Goal: Task Accomplishment & Management: Use online tool/utility

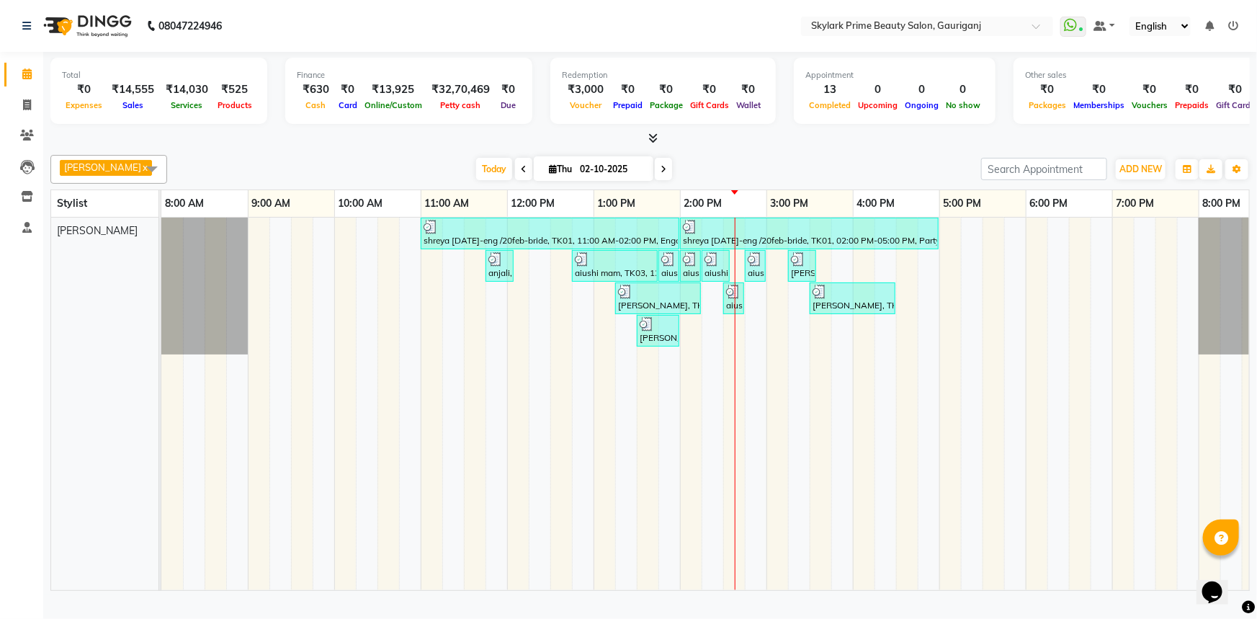
click at [755, 314] on div "shreya 2oct-eng /20feb-bride, TK01, 11:00 AM-02:00 PM, Engagement Brazillian sh…" at bounding box center [723, 404] width 1124 height 372
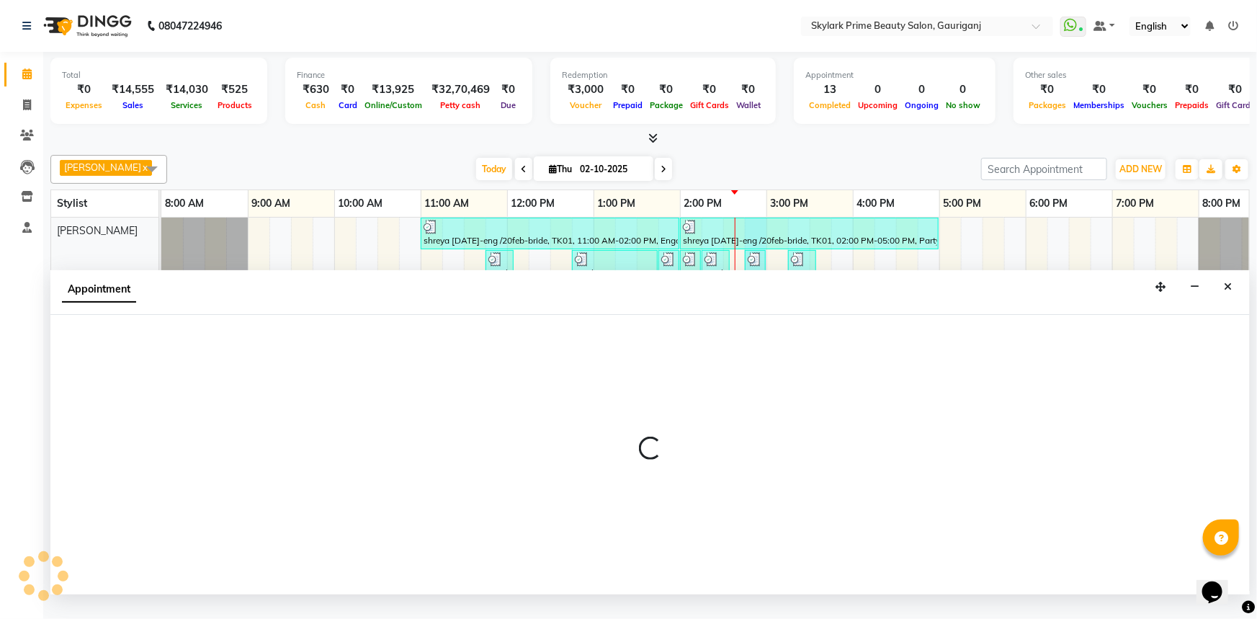
select select "30218"
select select "tentative"
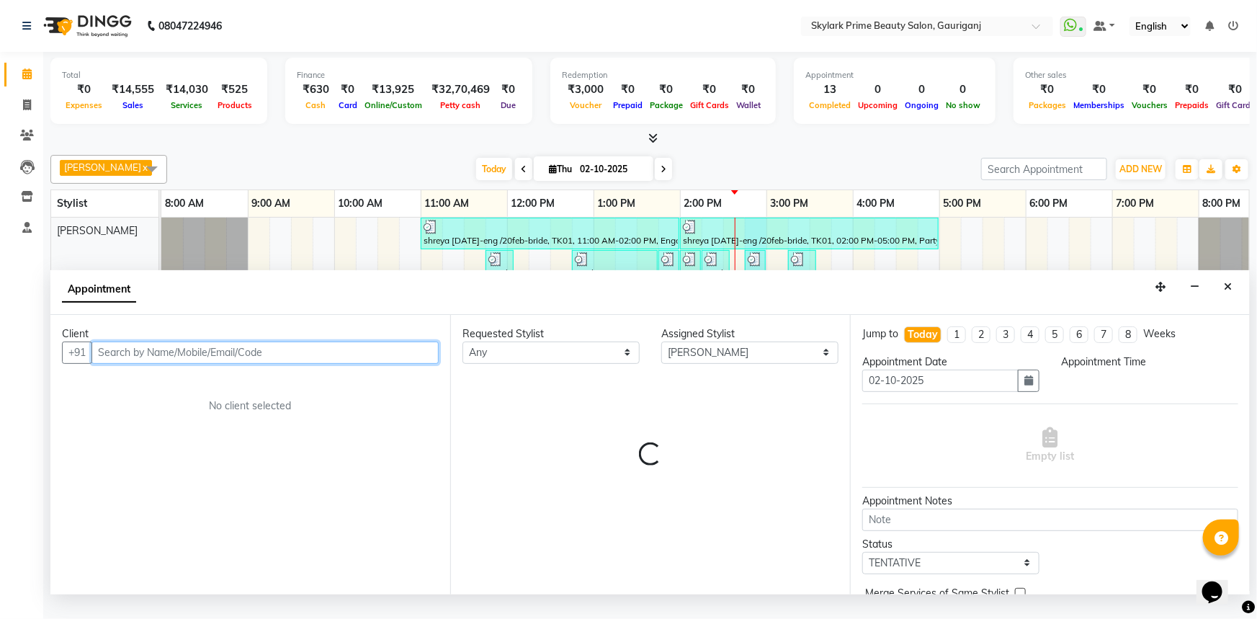
select select "885"
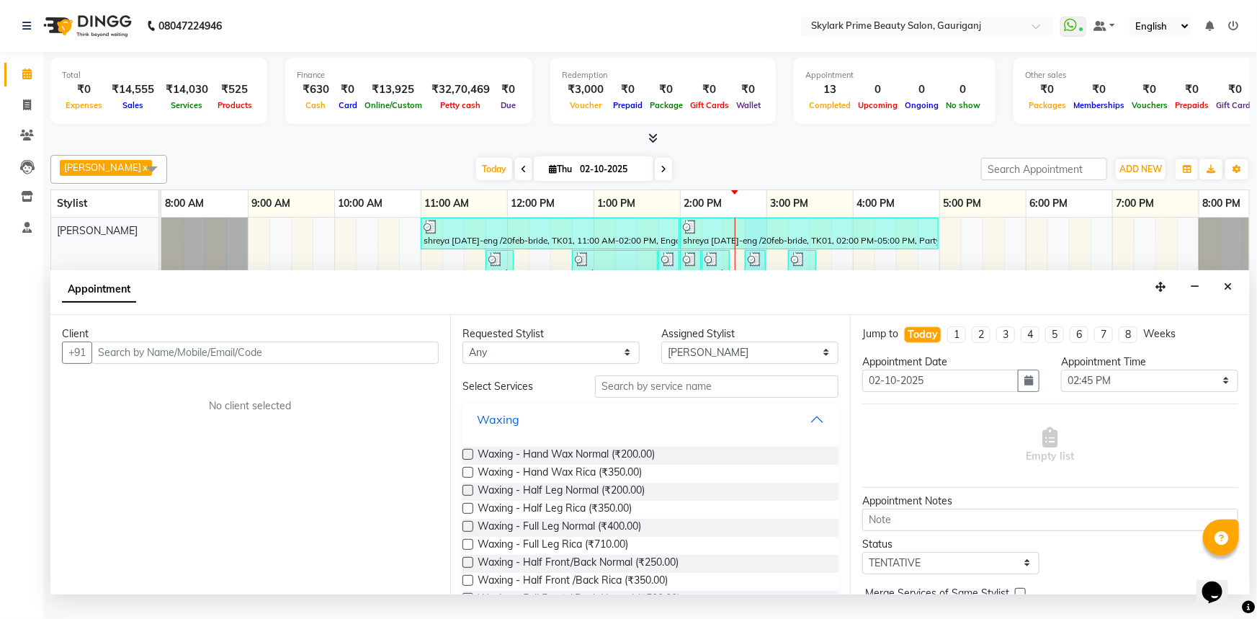
click at [815, 430] on button "Waxing" at bounding box center [650, 419] width 365 height 26
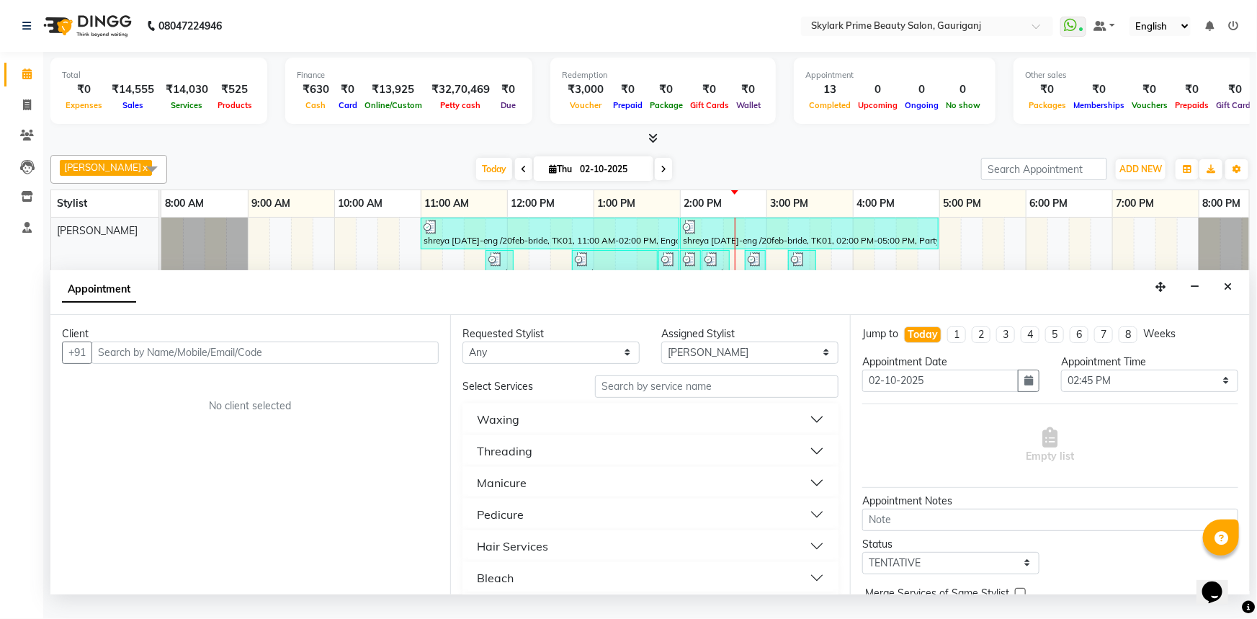
click at [543, 464] on button "Threading" at bounding box center [650, 451] width 365 height 26
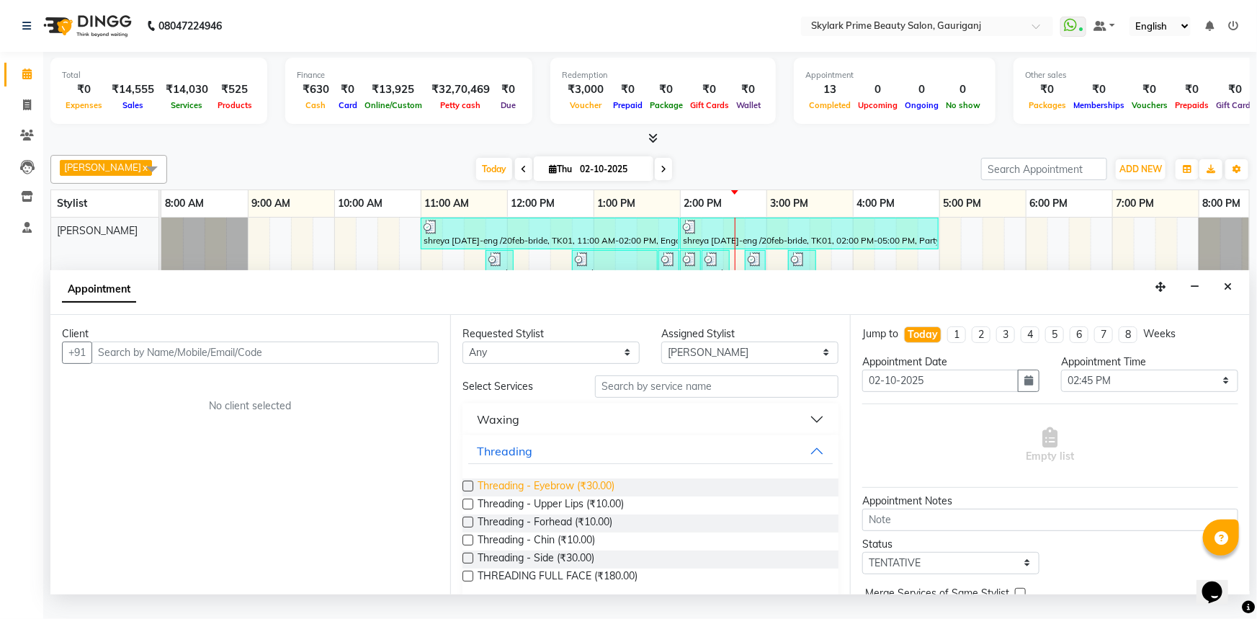
click at [538, 491] on span "Threading - Eyebrow (₹30.00)" at bounding box center [546, 487] width 137 height 18
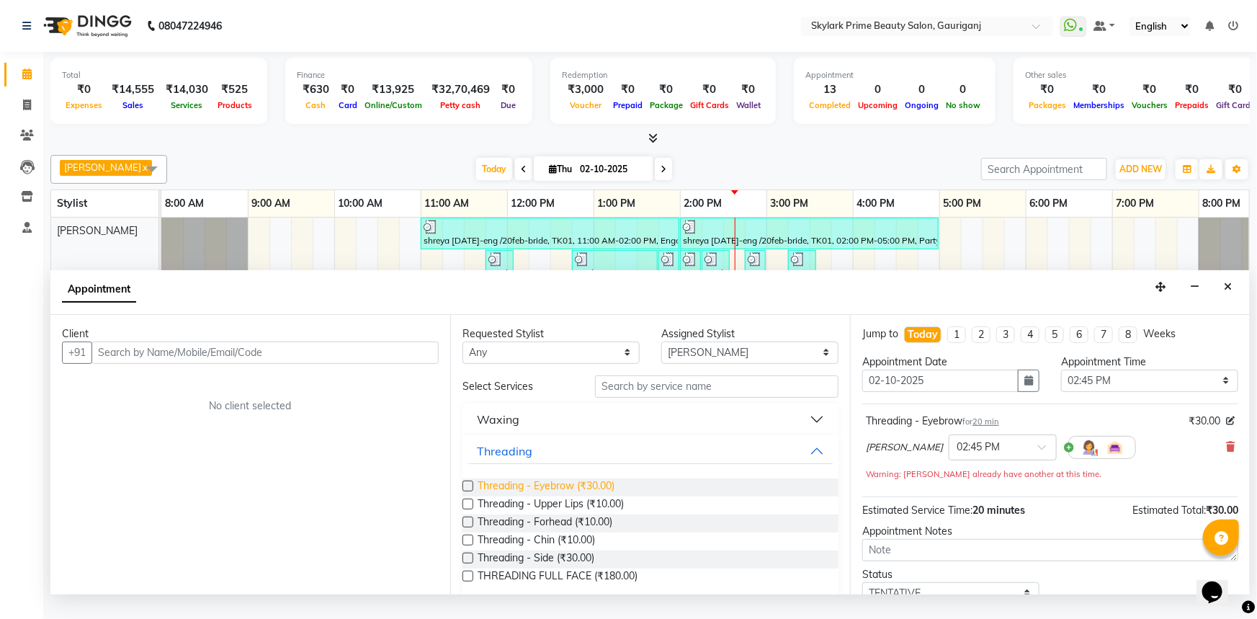
click at [538, 491] on span "Threading - Eyebrow (₹30.00)" at bounding box center [546, 487] width 137 height 18
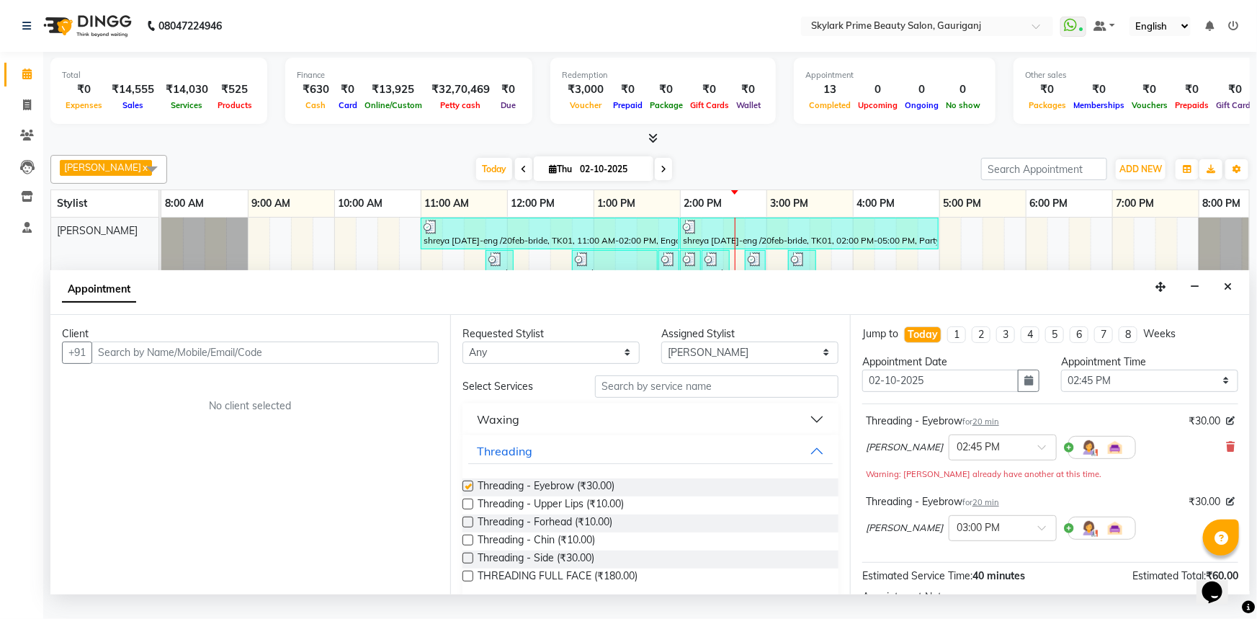
checkbox input "false"
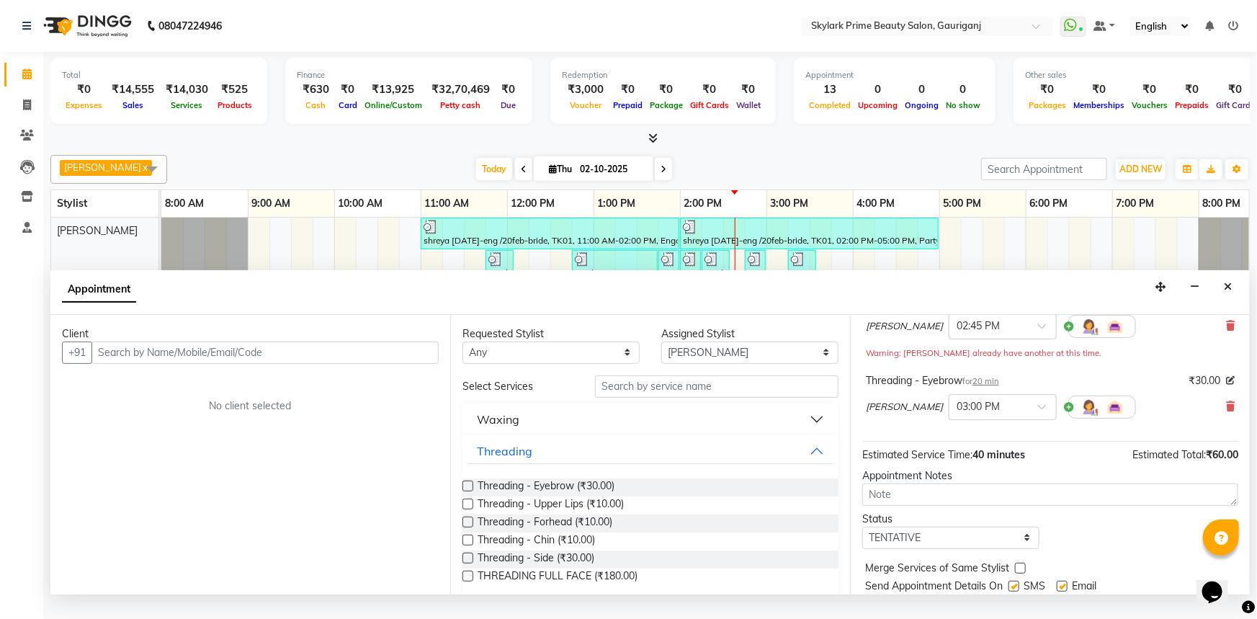
scroll to position [166, 0]
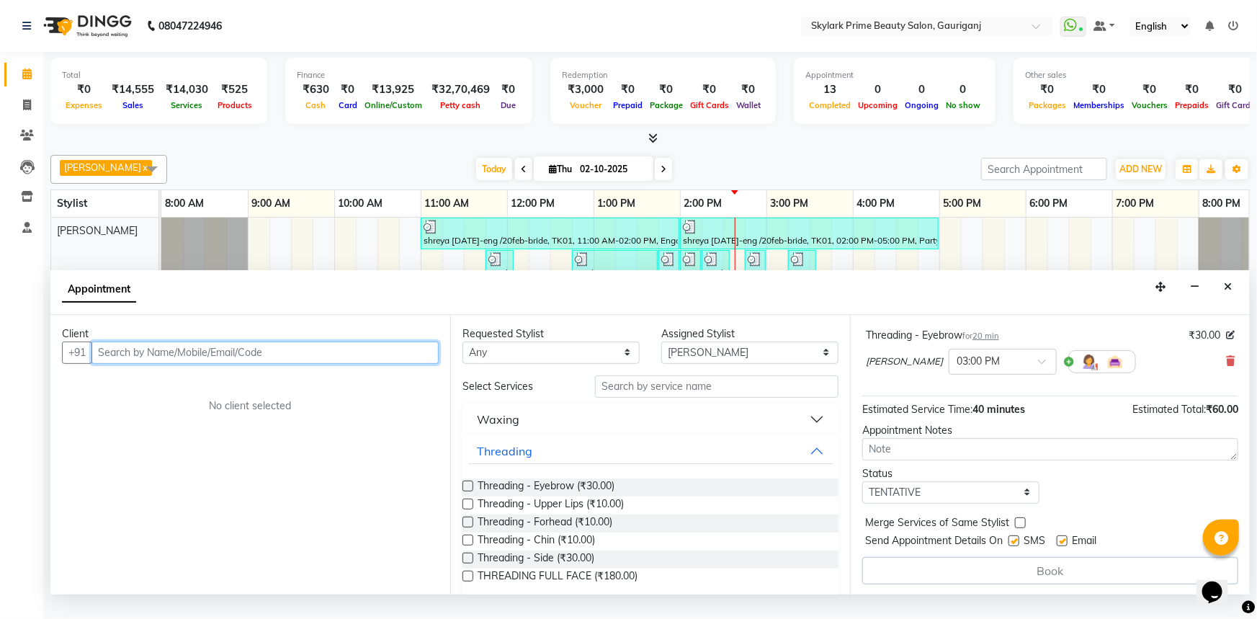
click at [269, 359] on input "text" at bounding box center [264, 352] width 347 height 22
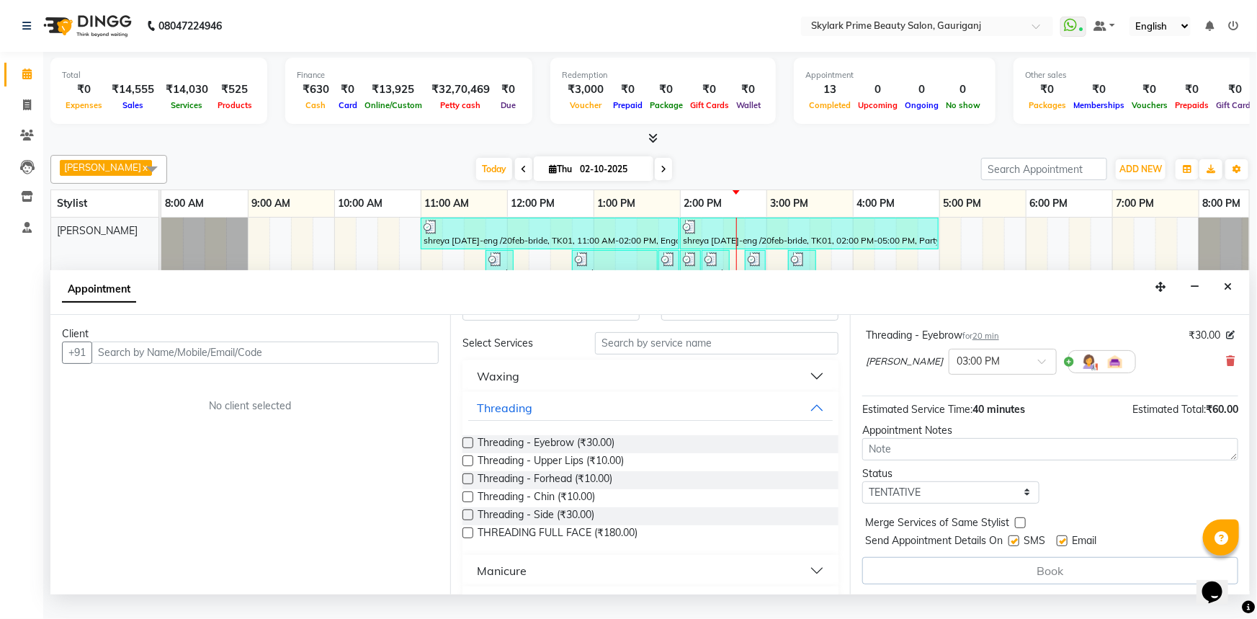
scroll to position [130, 0]
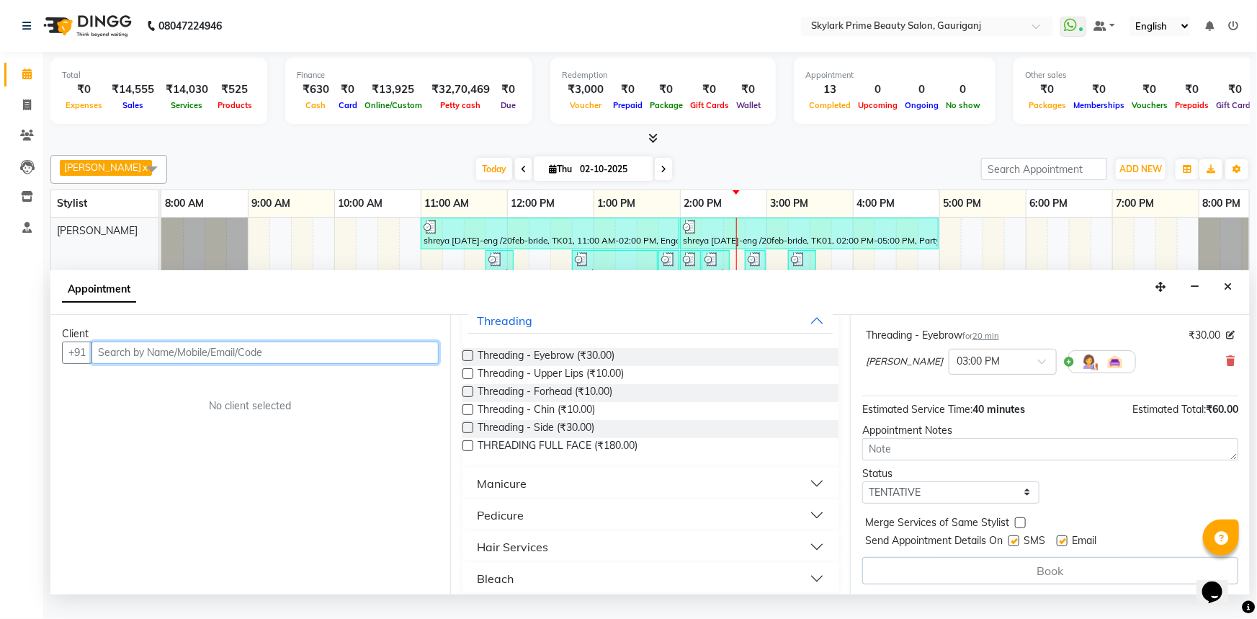
click at [148, 364] on input "text" at bounding box center [264, 352] width 347 height 22
click at [156, 362] on input "text" at bounding box center [264, 352] width 347 height 22
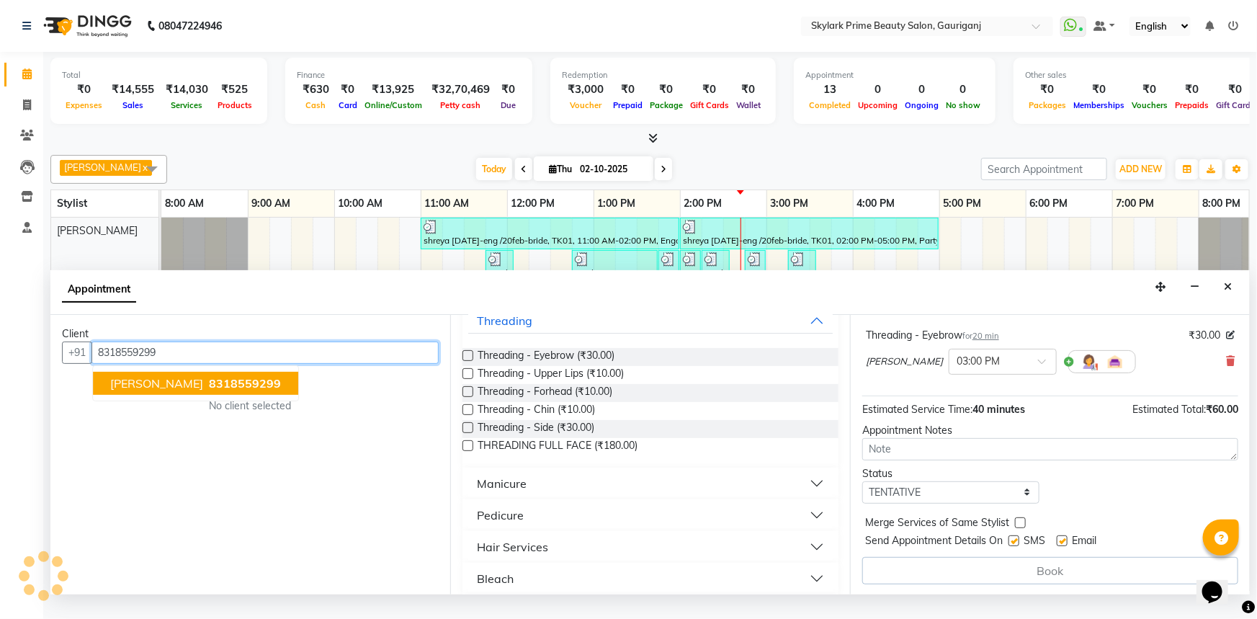
scroll to position [166, 0]
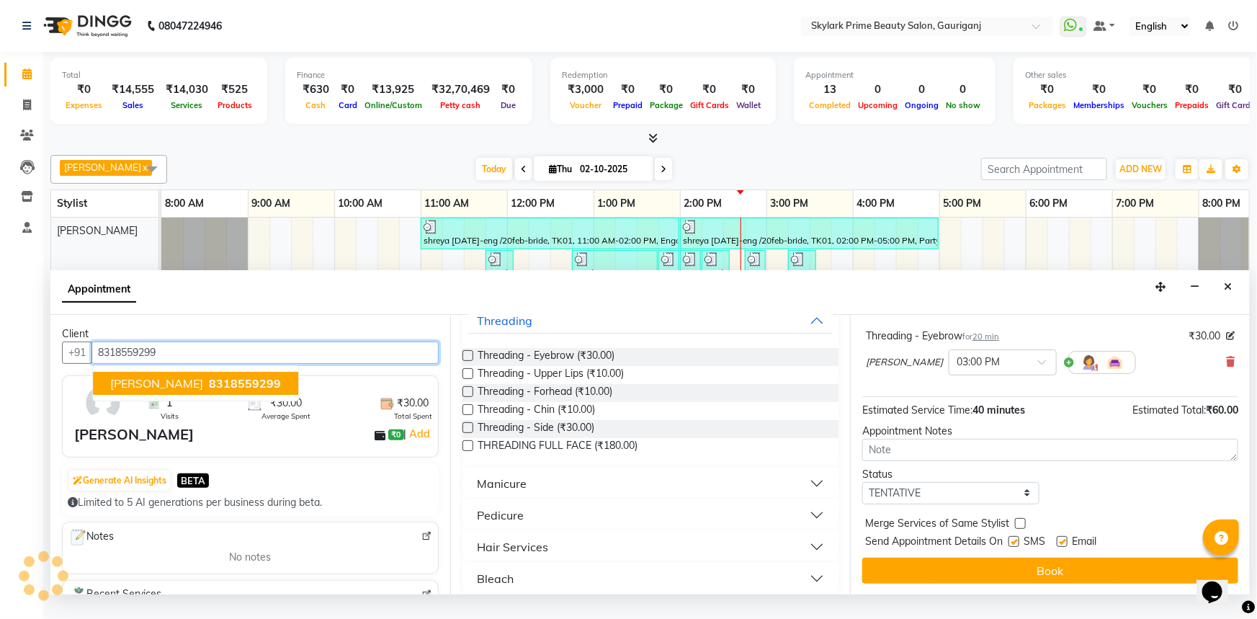
click at [163, 390] on span "anu mishra" at bounding box center [156, 383] width 93 height 14
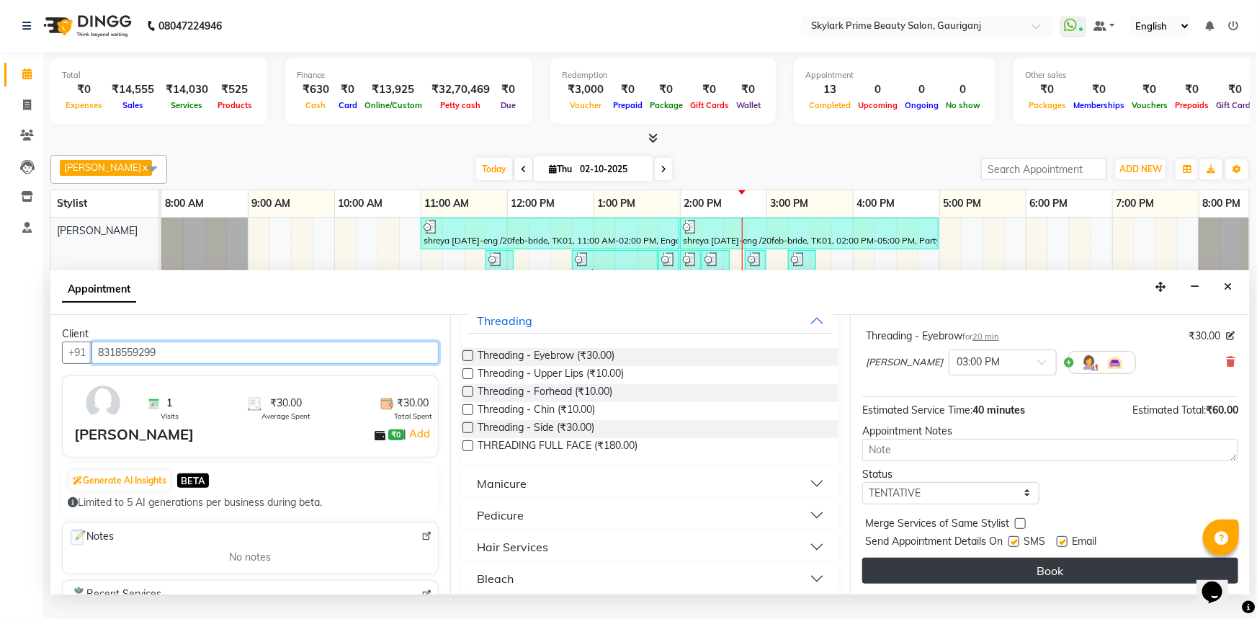
type input "8318559299"
click at [998, 583] on button "Book" at bounding box center [1050, 571] width 376 height 26
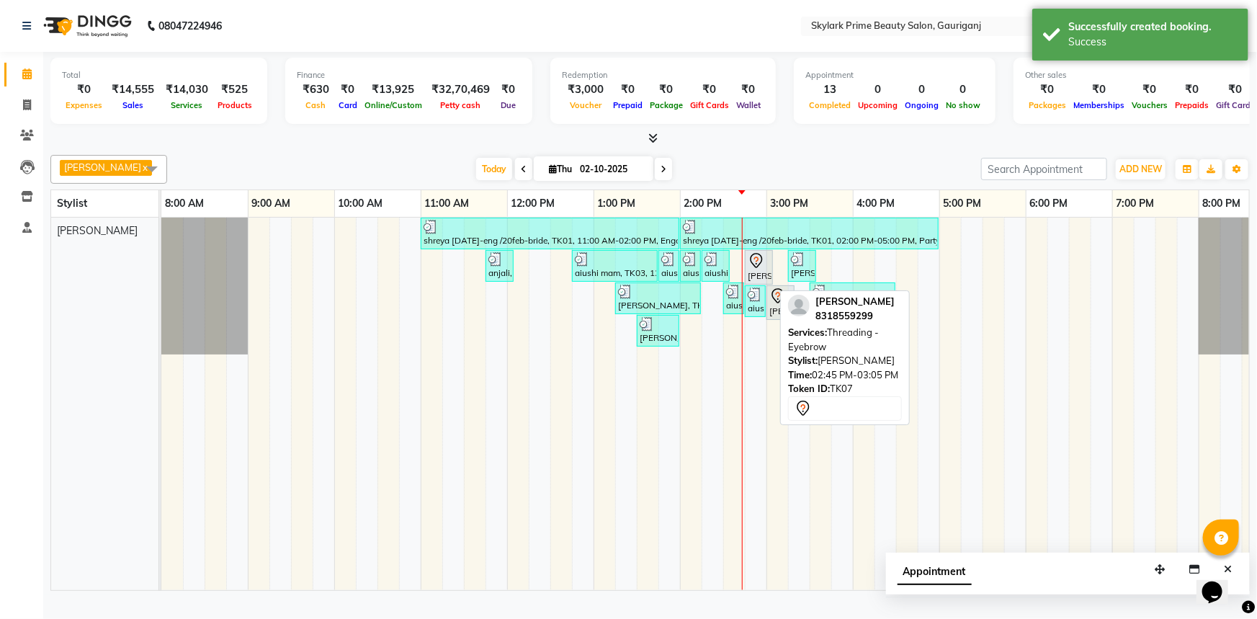
click at [766, 269] on div at bounding box center [759, 260] width 22 height 17
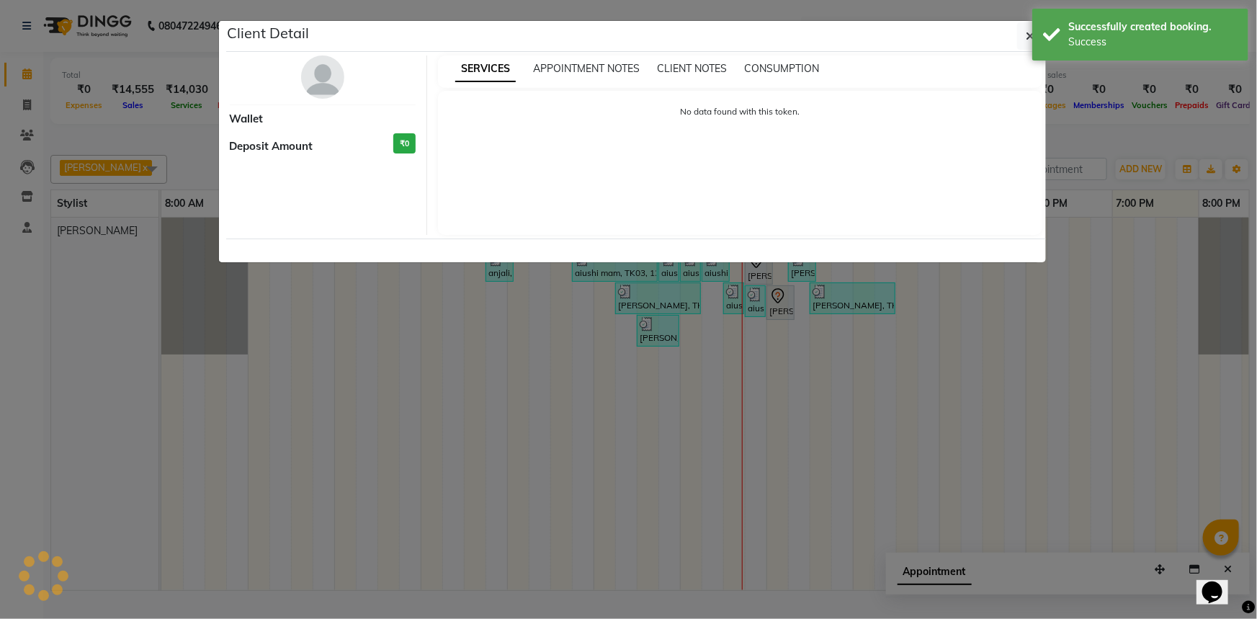
select select "7"
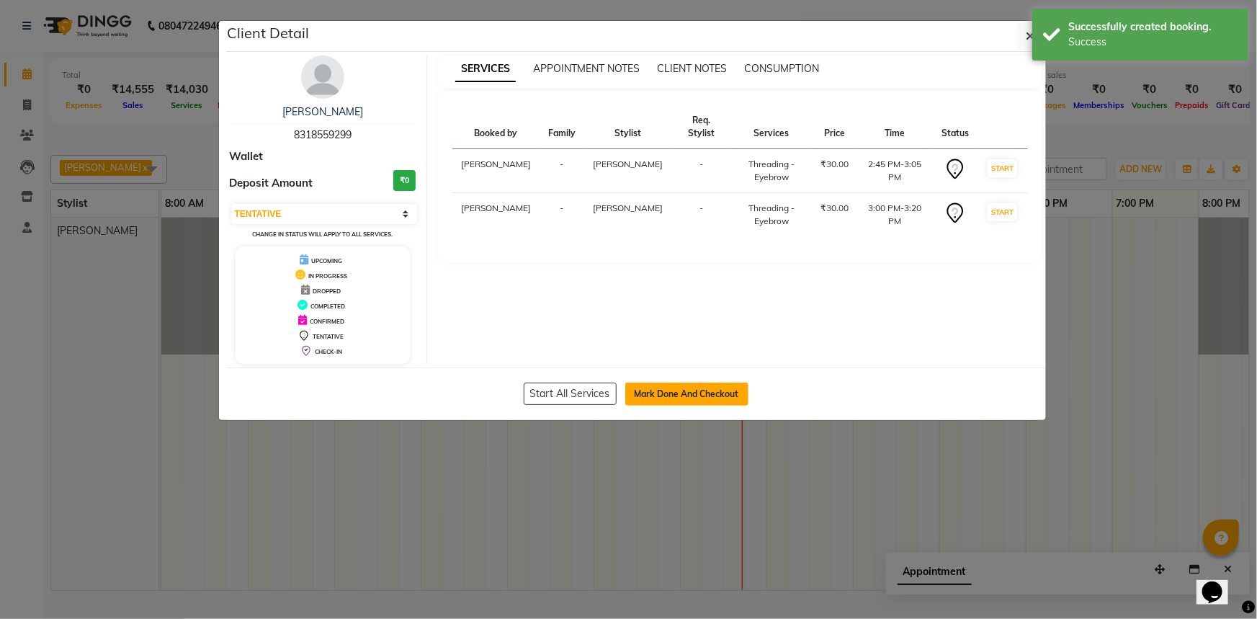
click at [681, 389] on button "Mark Done And Checkout" at bounding box center [686, 394] width 123 height 23
select select "service"
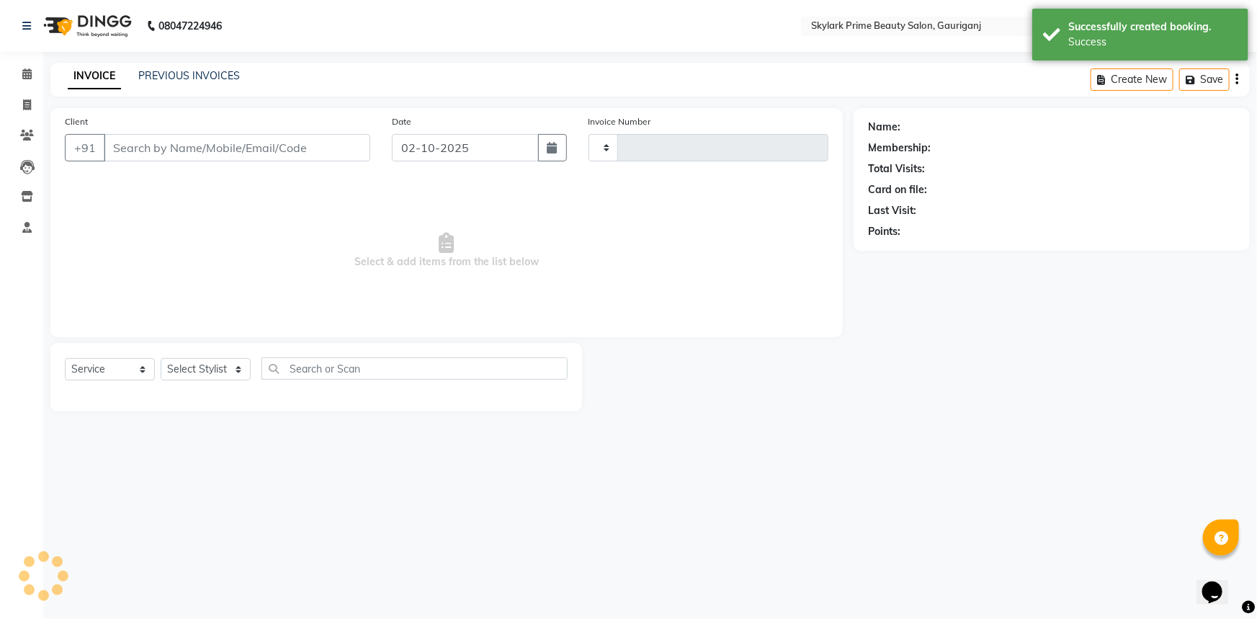
type input "3681"
select select "4735"
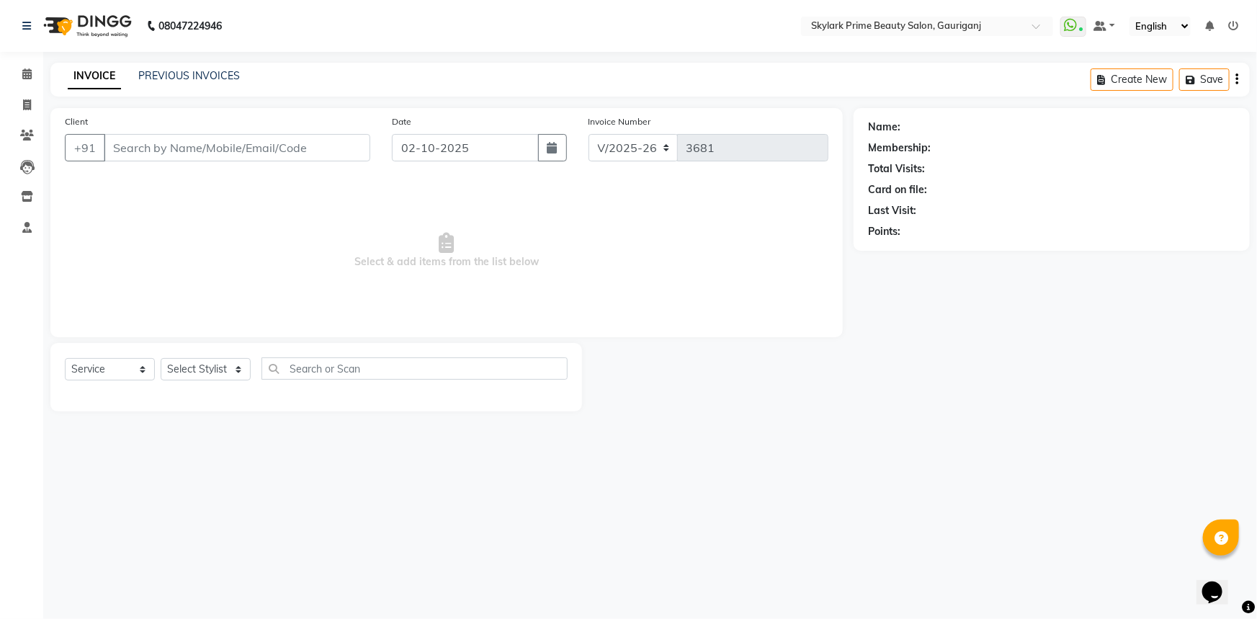
type input "8318559299"
select select "30218"
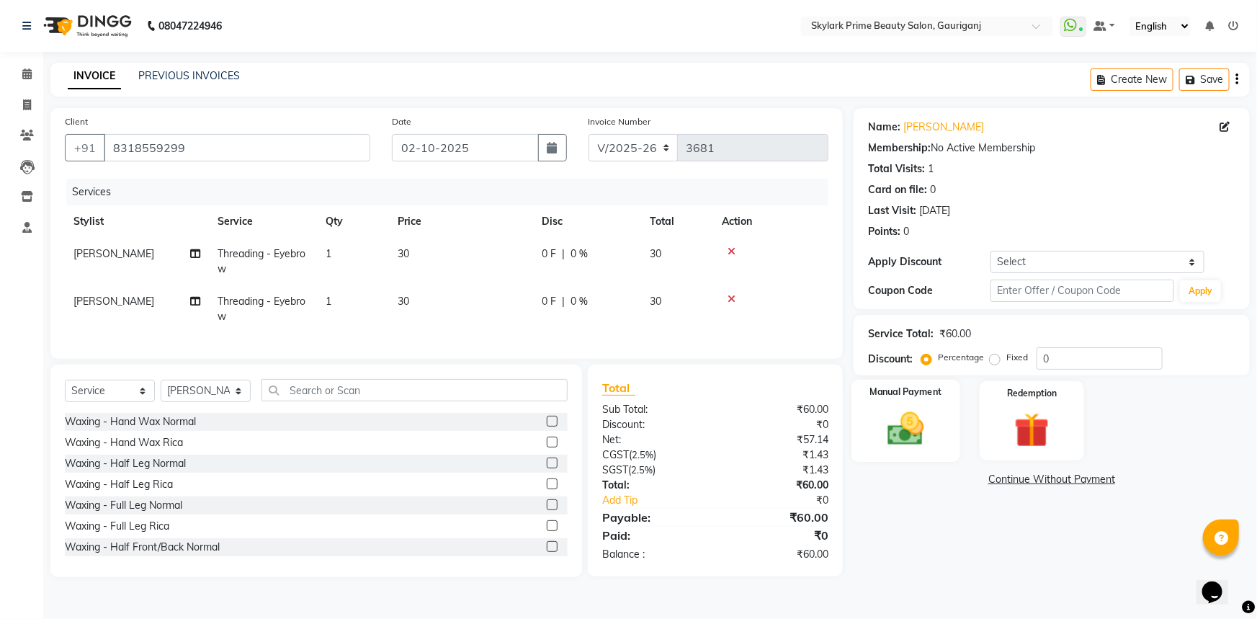
click at [908, 427] on img at bounding box center [906, 429] width 59 height 42
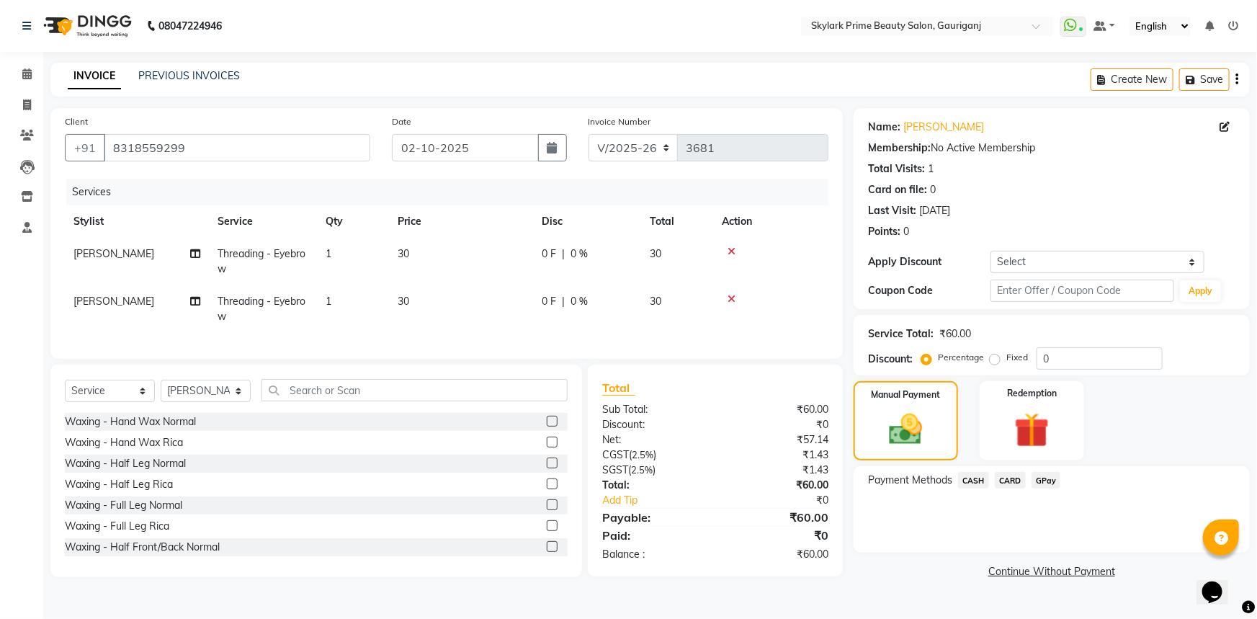
click at [967, 475] on span "CASH" at bounding box center [973, 480] width 31 height 17
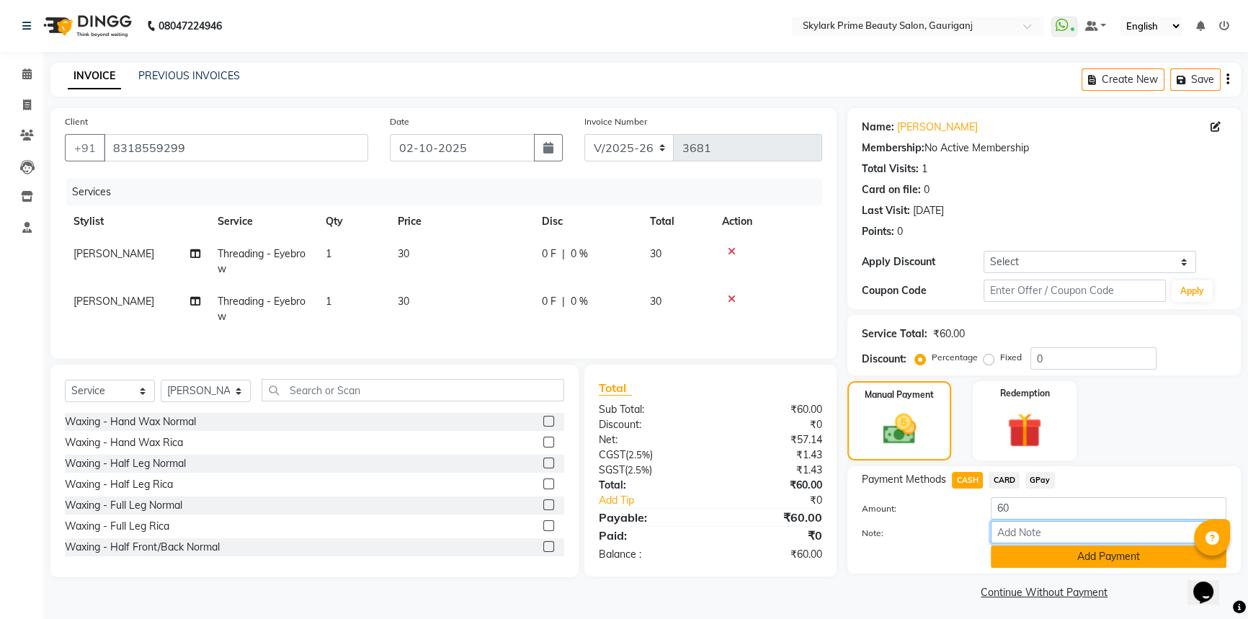
drag, startPoint x: 1004, startPoint y: 541, endPoint x: 1037, endPoint y: 552, distance: 34.9
click at [1005, 541] on input "Note:" at bounding box center [1109, 532] width 236 height 22
click at [1024, 507] on input "60" at bounding box center [1109, 508] width 236 height 22
click at [1019, 557] on button "Add Payment" at bounding box center [1109, 556] width 236 height 22
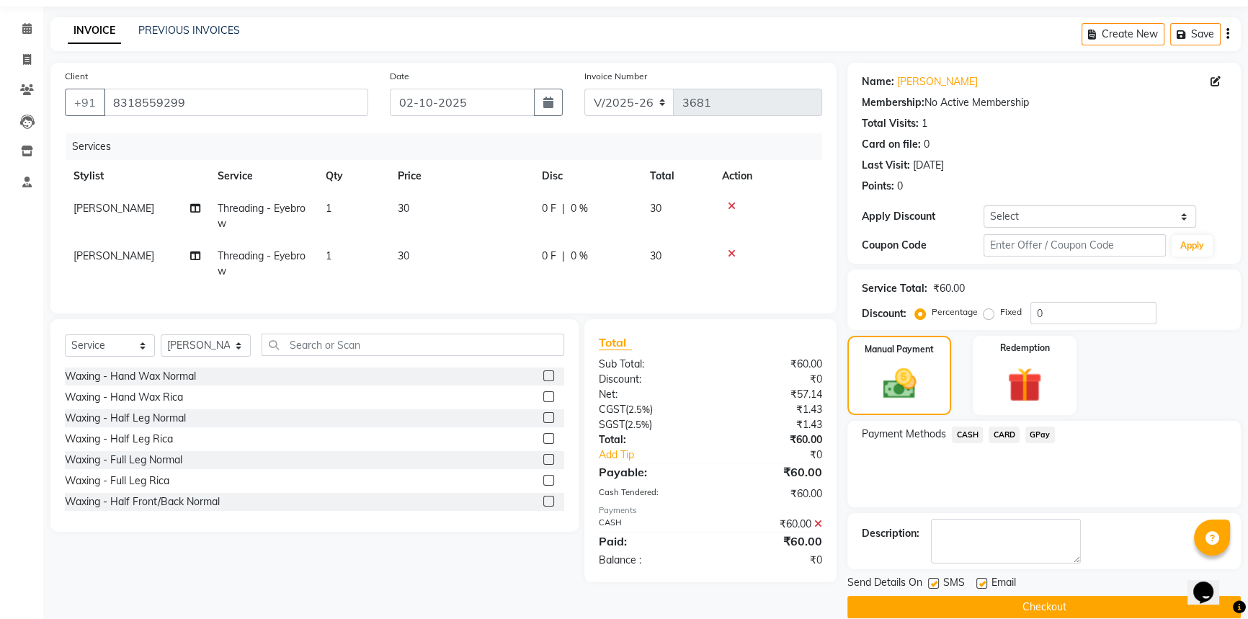
scroll to position [65, 0]
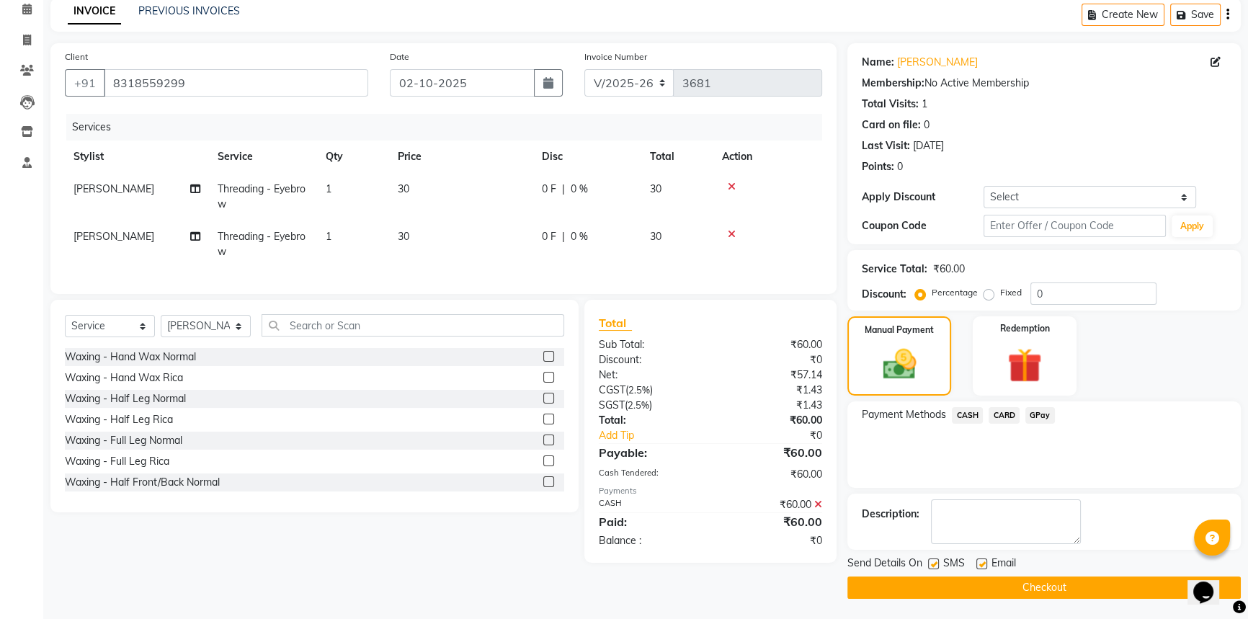
click at [1003, 585] on button "Checkout" at bounding box center [1043, 587] width 393 height 22
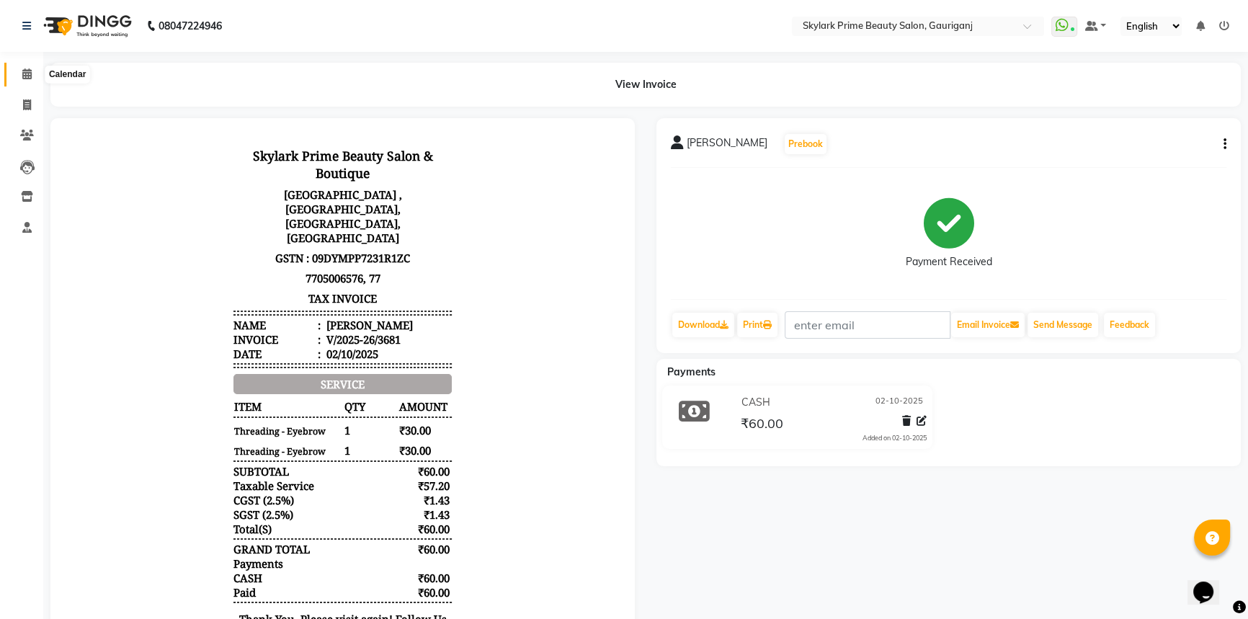
click at [24, 78] on icon at bounding box center [26, 73] width 9 height 11
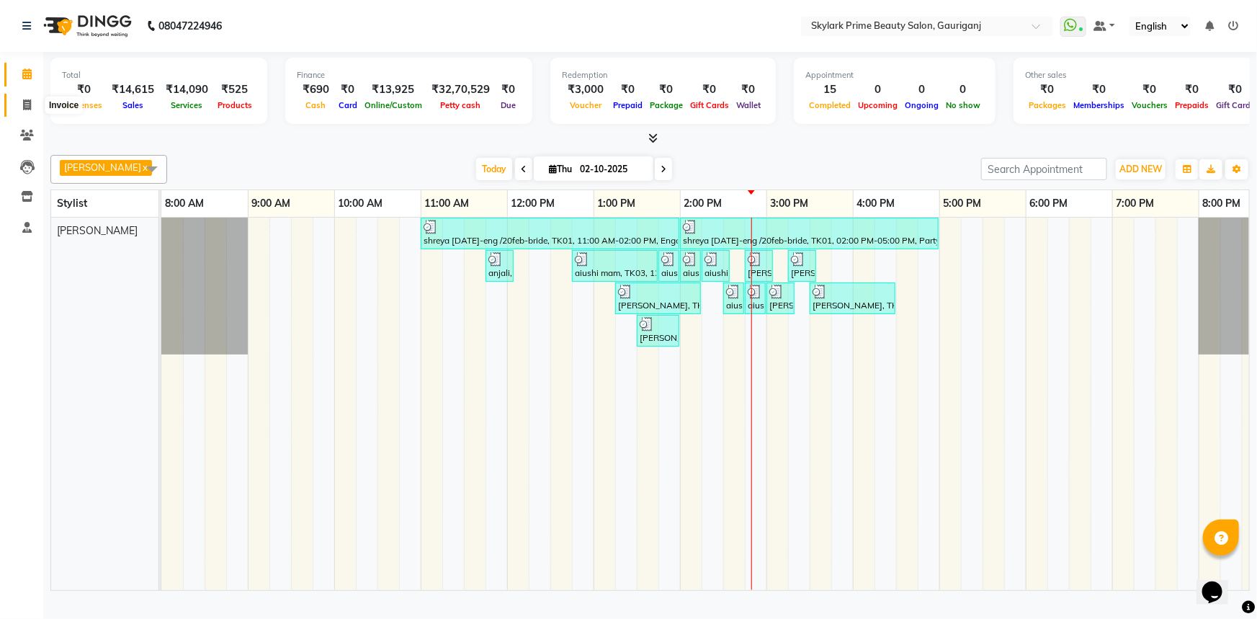
click at [27, 104] on icon at bounding box center [27, 104] width 8 height 11
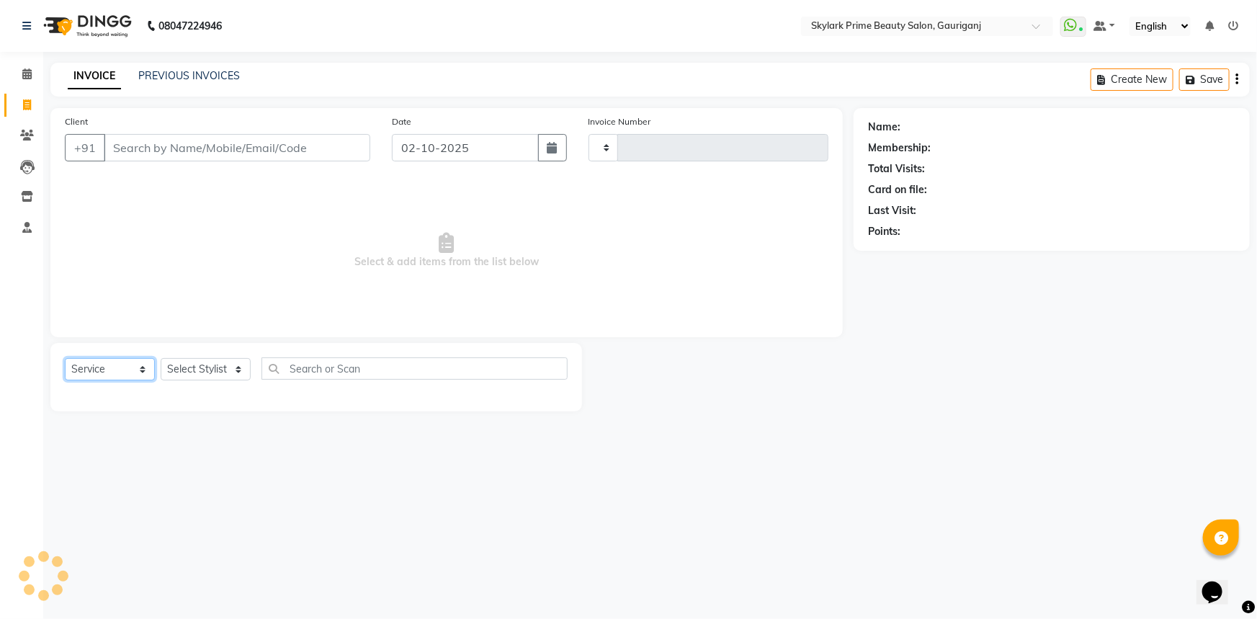
click at [100, 365] on select "Select Service Product Membership Package Voucher Prepaid Gift Card" at bounding box center [110, 369] width 90 height 22
select select "product"
click at [65, 358] on select "Select Service Product Membership Package Voucher Prepaid Gift Card" at bounding box center [110, 369] width 90 height 22
click at [201, 360] on select "Select Stylist" at bounding box center [206, 369] width 90 height 22
type input "3682"
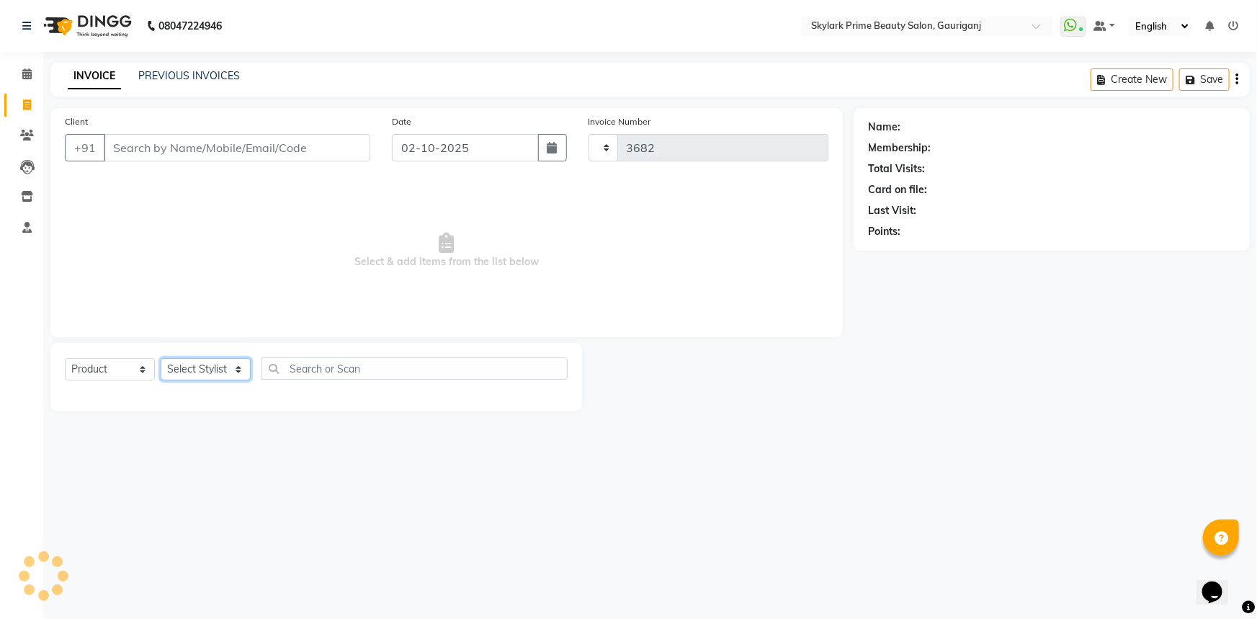
select select "4735"
drag, startPoint x: 203, startPoint y: 374, endPoint x: 236, endPoint y: 374, distance: 32.4
click at [203, 374] on select "Select Stylist" at bounding box center [206, 369] width 90 height 22
click at [1107, 245] on div "Name: Membership: Total Visits: Card on file: Last Visit: Points:" at bounding box center [1052, 179] width 396 height 143
click at [217, 359] on select "Select Stylist Gurwinder Singh Komal Mishra Shashwat Pandey Sindu SUVIDHA PANDEY" at bounding box center [206, 369] width 90 height 22
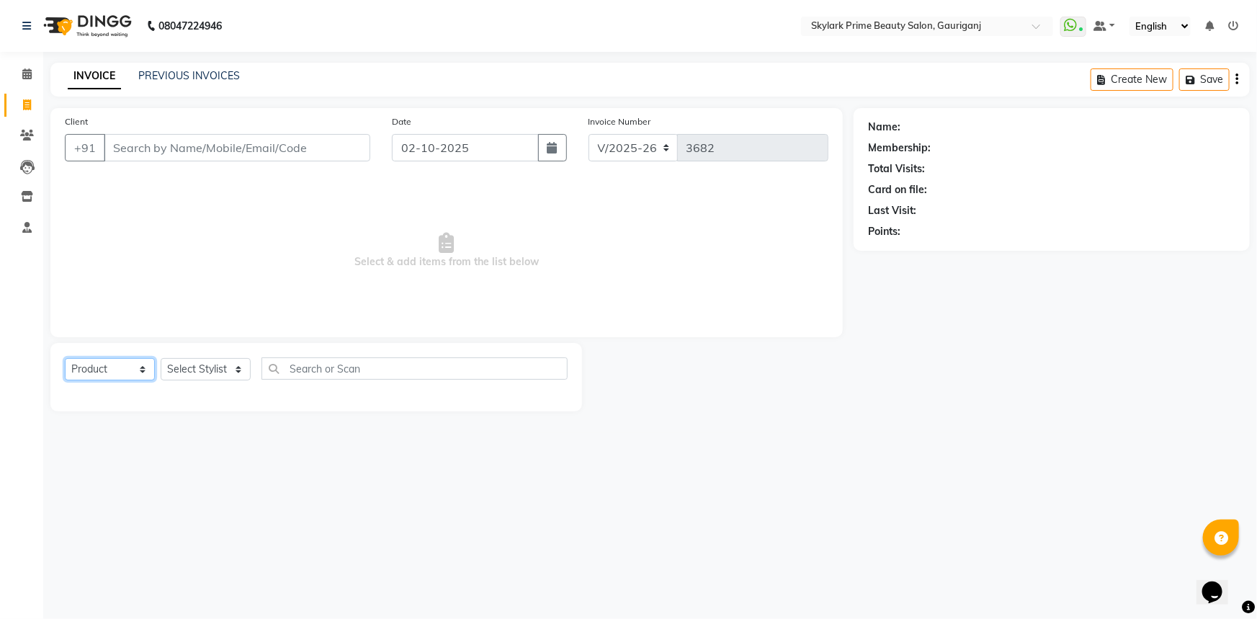
click at [109, 375] on select "Select Service Product Membership Package Voucher Prepaid Gift Card" at bounding box center [110, 369] width 90 height 22
click at [118, 373] on select "Select Service Product Membership Package Voucher Prepaid Gift Card" at bounding box center [110, 369] width 90 height 22
click at [233, 367] on select "Select Stylist Gurwinder Singh Komal Mishra Shashwat Pandey Sindu SUVIDHA PANDEY" at bounding box center [206, 369] width 90 height 22
select select "30218"
click at [161, 358] on select "Select Stylist Gurwinder Singh Komal Mishra Shashwat Pandey Sindu SUVIDHA PANDEY" at bounding box center [206, 369] width 90 height 22
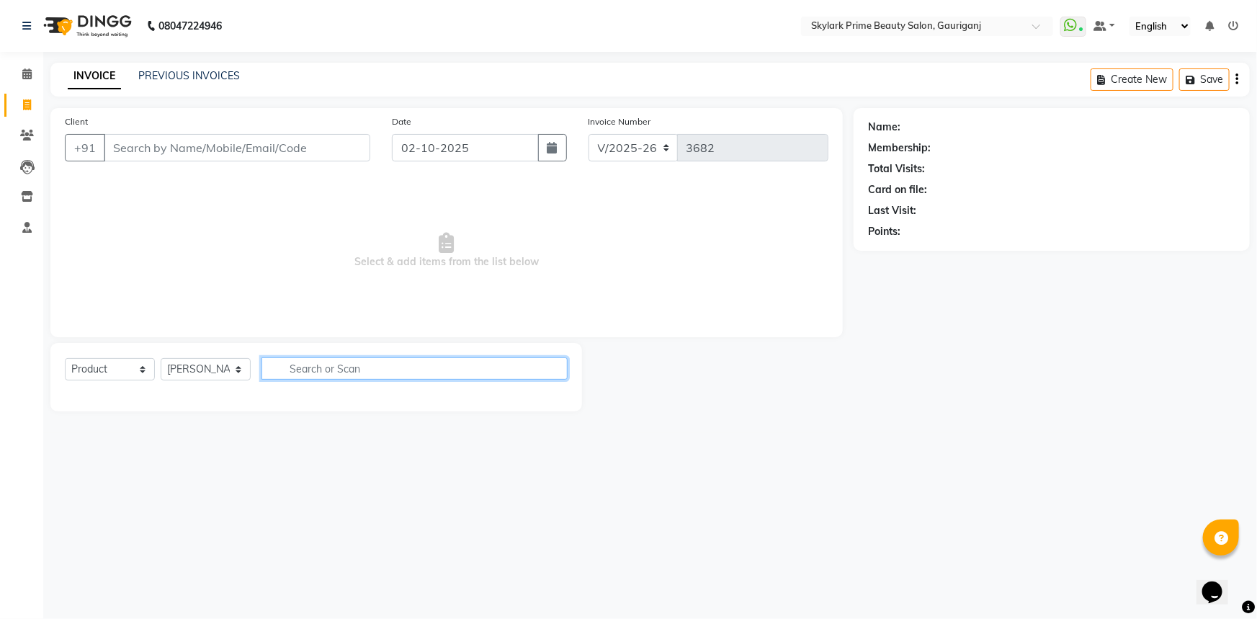
click at [307, 370] on input "text" at bounding box center [414, 368] width 306 height 22
click at [375, 366] on input "text" at bounding box center [414, 368] width 306 height 22
click at [22, 70] on icon at bounding box center [26, 73] width 9 height 11
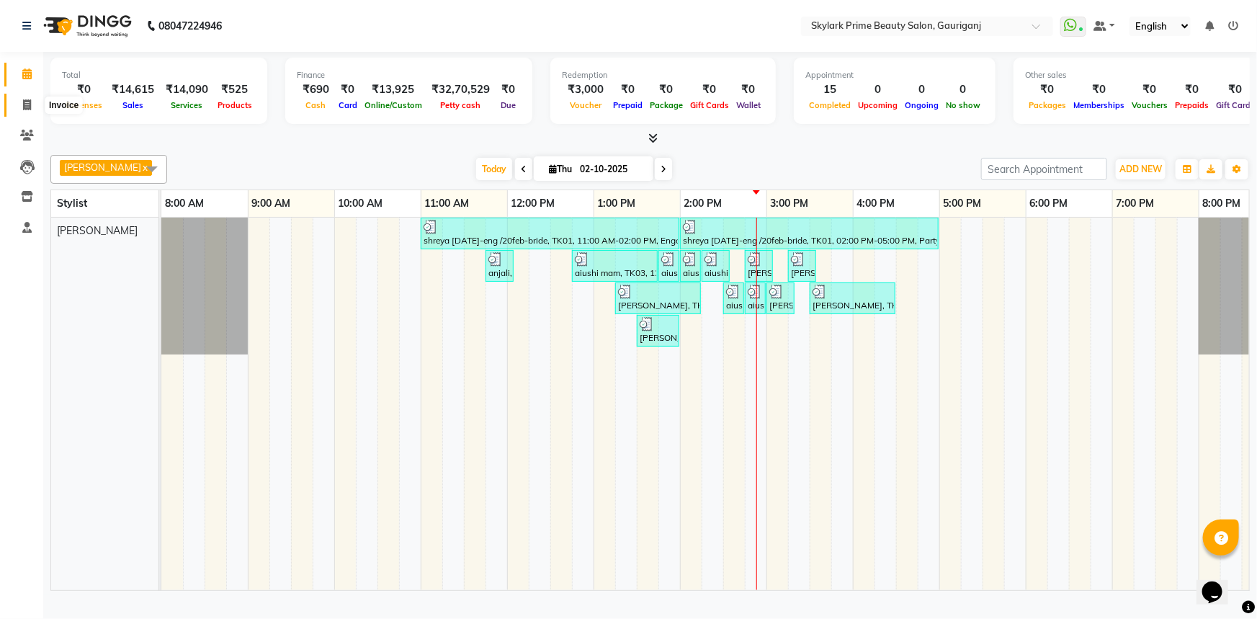
click at [29, 107] on icon at bounding box center [27, 104] width 8 height 11
select select "service"
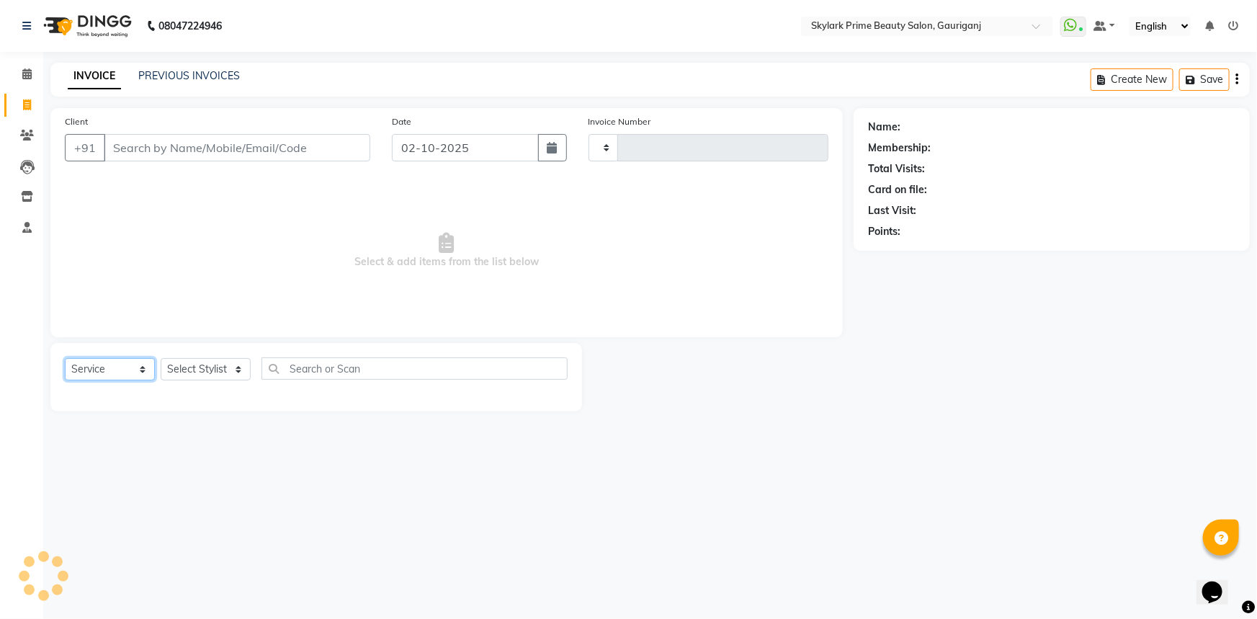
type input "3682"
select select "4735"
click at [103, 366] on select "Select Service Product Membership Package Voucher Prepaid Gift Card" at bounding box center [110, 369] width 90 height 22
select select "product"
click at [65, 358] on select "Select Service Product Membership Package Voucher Prepaid Gift Card" at bounding box center [110, 369] width 90 height 22
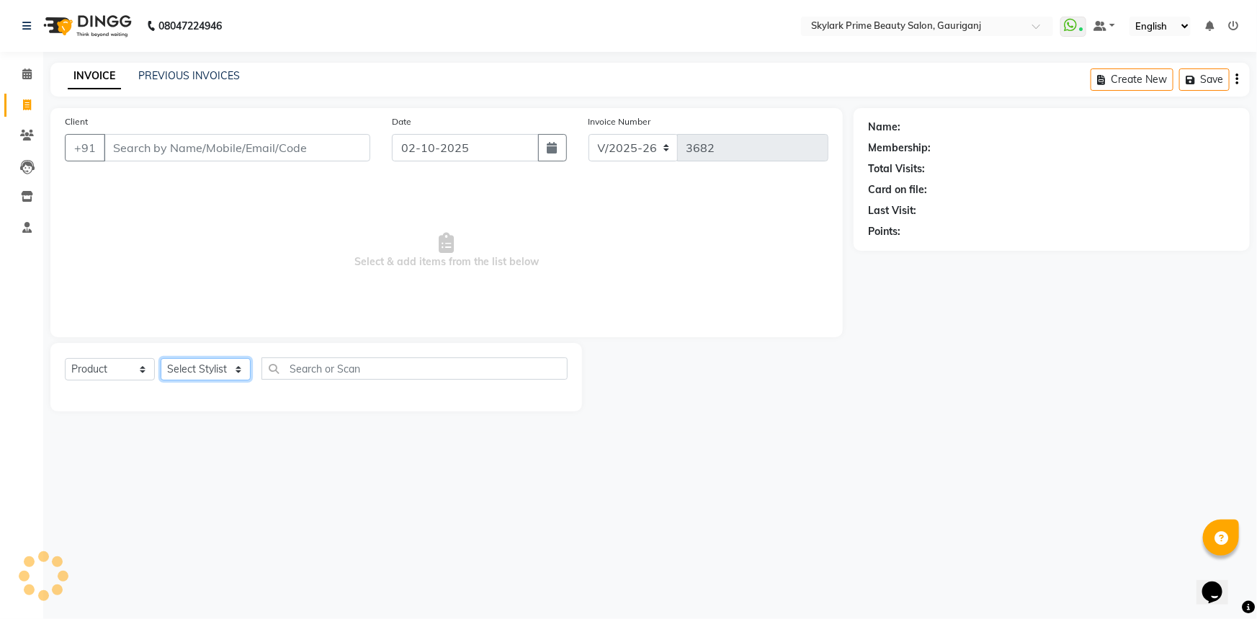
click at [195, 372] on select "Select Stylist" at bounding box center [206, 369] width 90 height 22
click at [231, 377] on select "Select Stylist" at bounding box center [206, 369] width 90 height 22
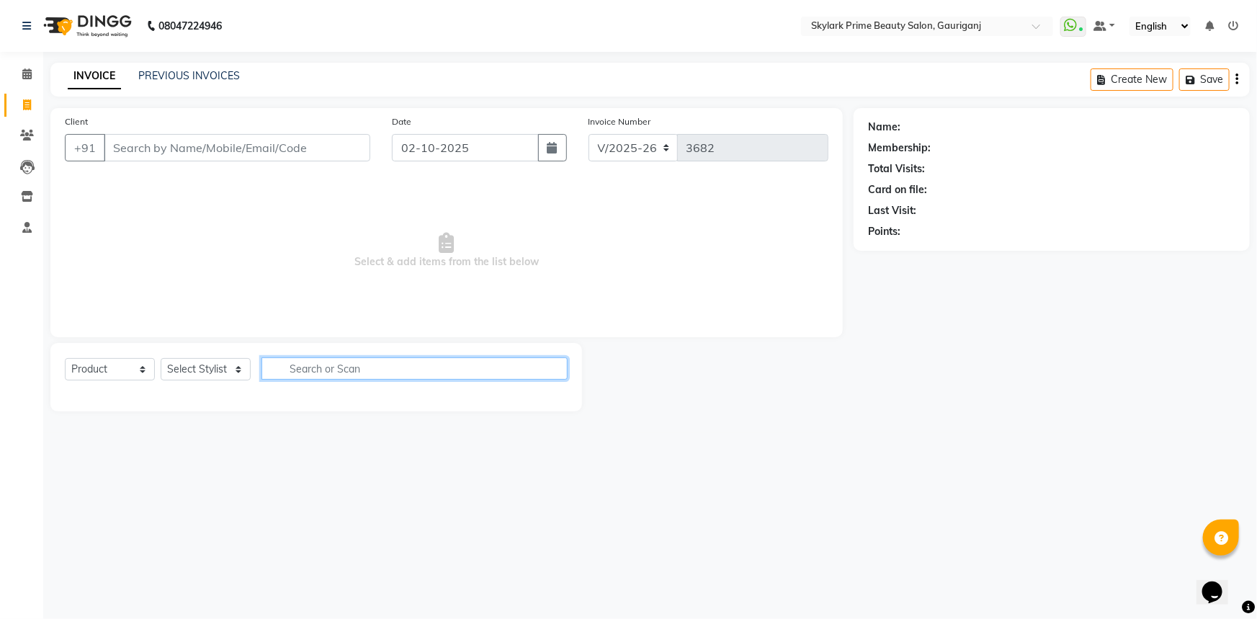
click at [321, 370] on input "text" at bounding box center [414, 368] width 306 height 22
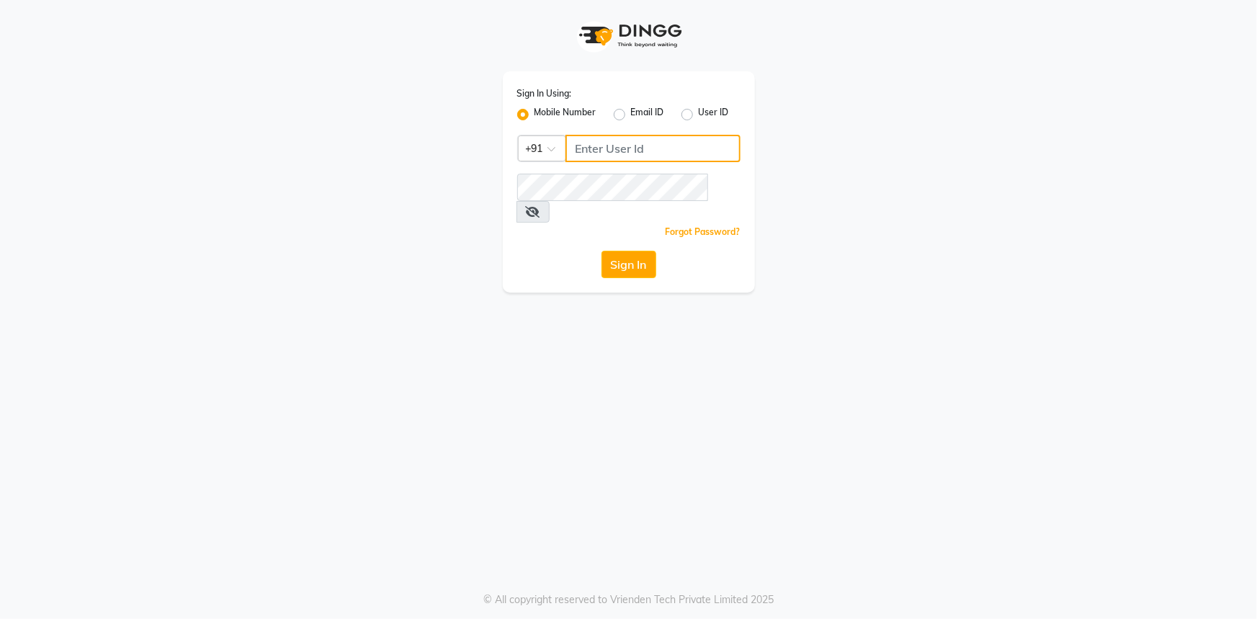
click at [598, 146] on input "Username" at bounding box center [653, 148] width 175 height 27
type input "7814706716"
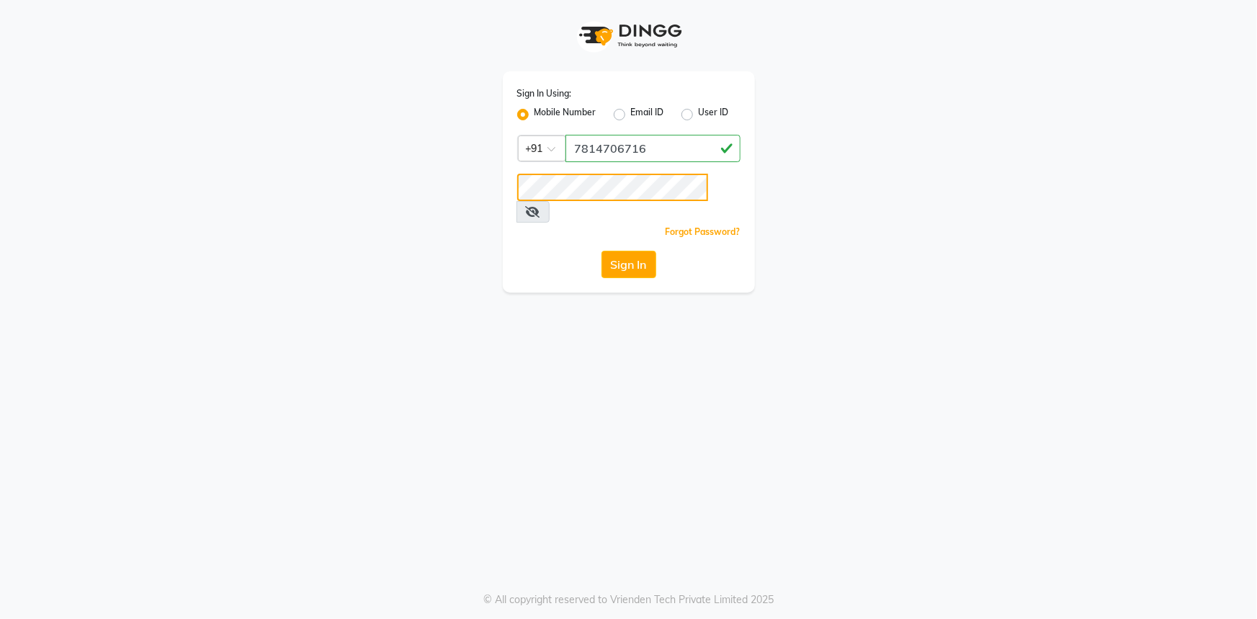
click at [602, 251] on button "Sign In" at bounding box center [629, 264] width 55 height 27
